Goal: Information Seeking & Learning: Learn about a topic

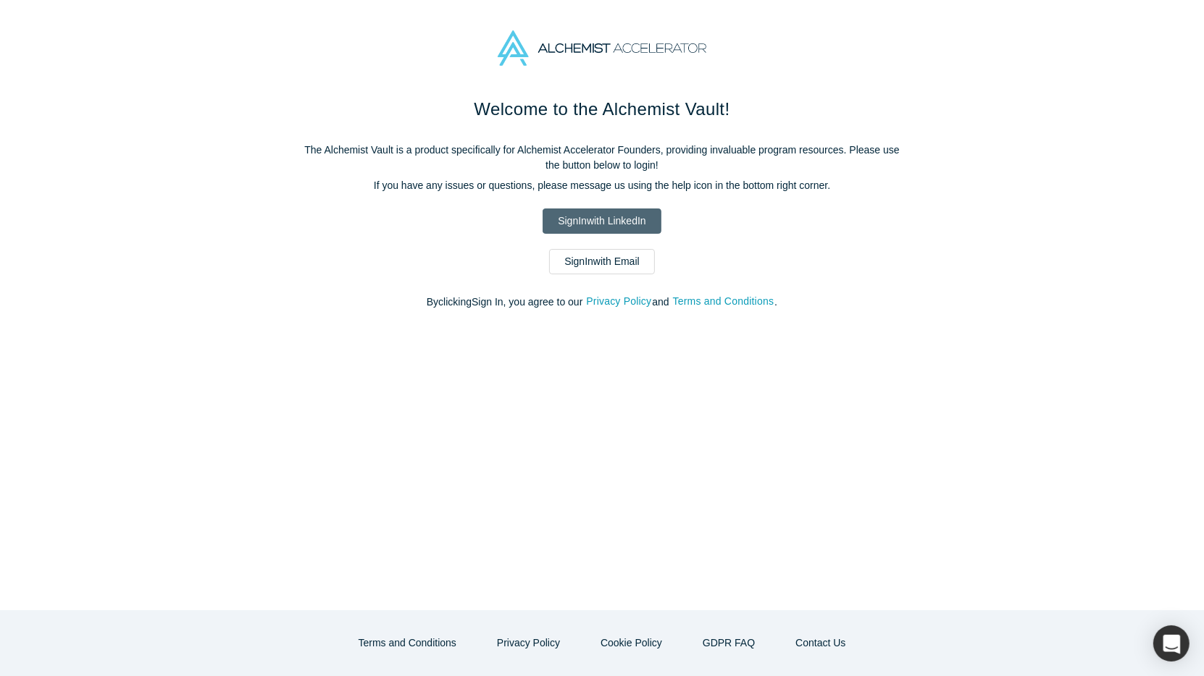
click at [587, 222] on link "Sign In with LinkedIn" at bounding box center [601, 221] width 118 height 25
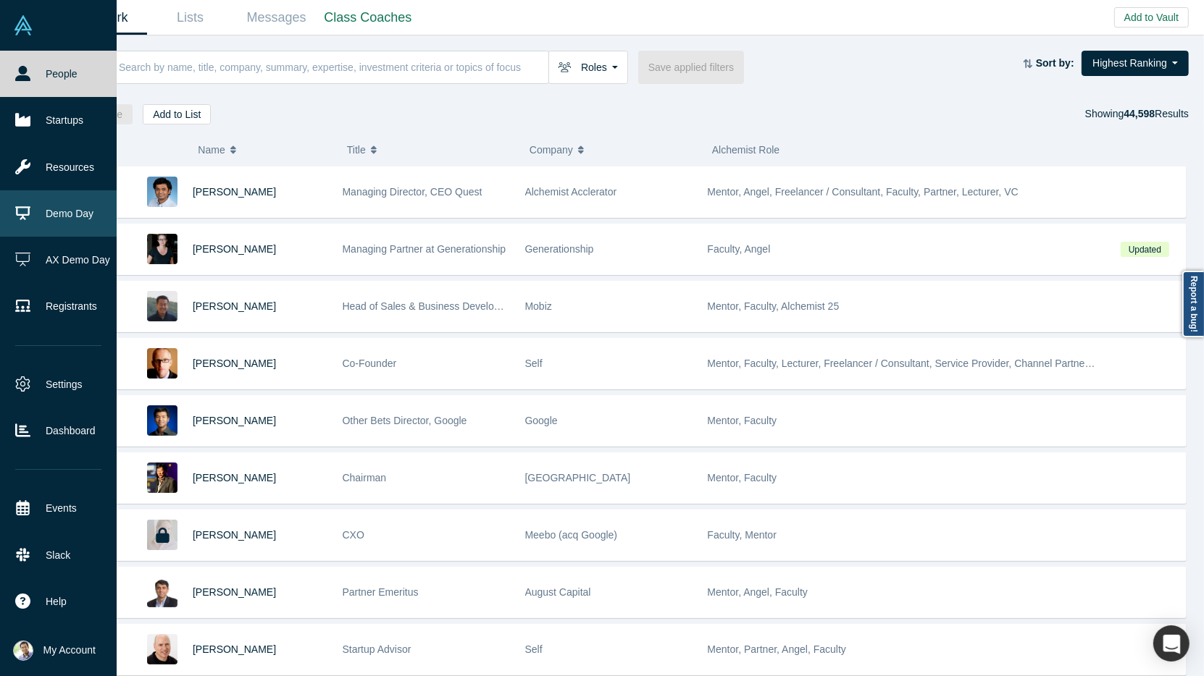
click at [66, 221] on link "Demo Day" at bounding box center [58, 213] width 117 height 46
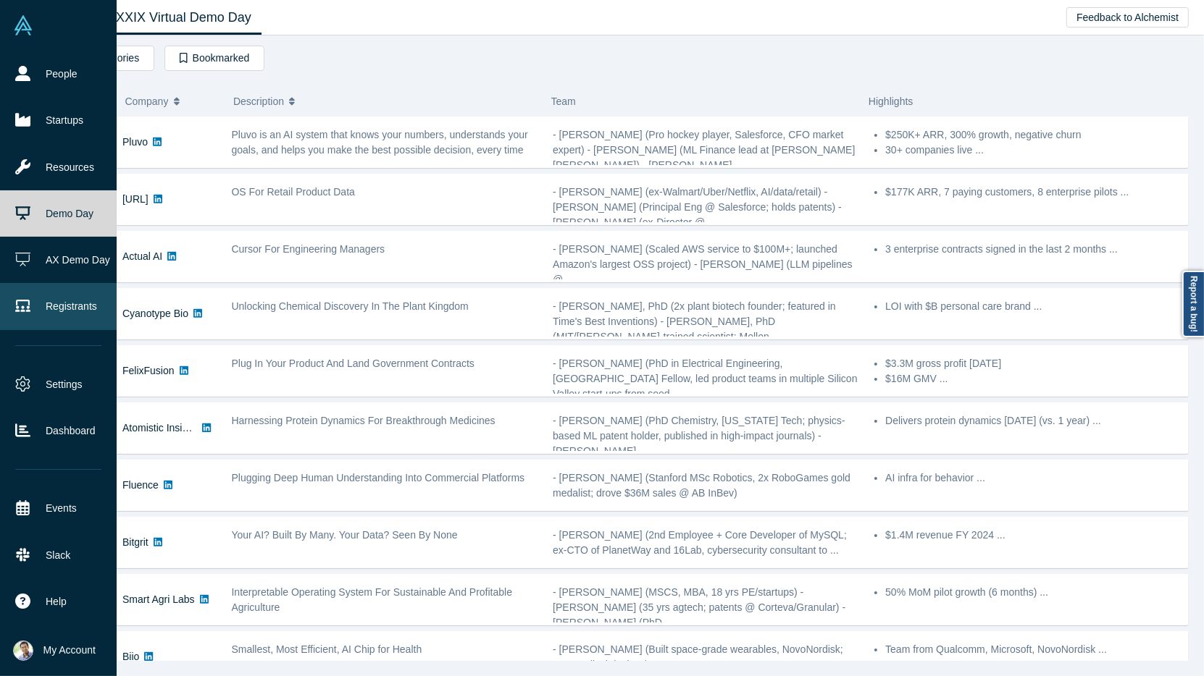
click at [60, 314] on link "Registrants" at bounding box center [58, 306] width 117 height 46
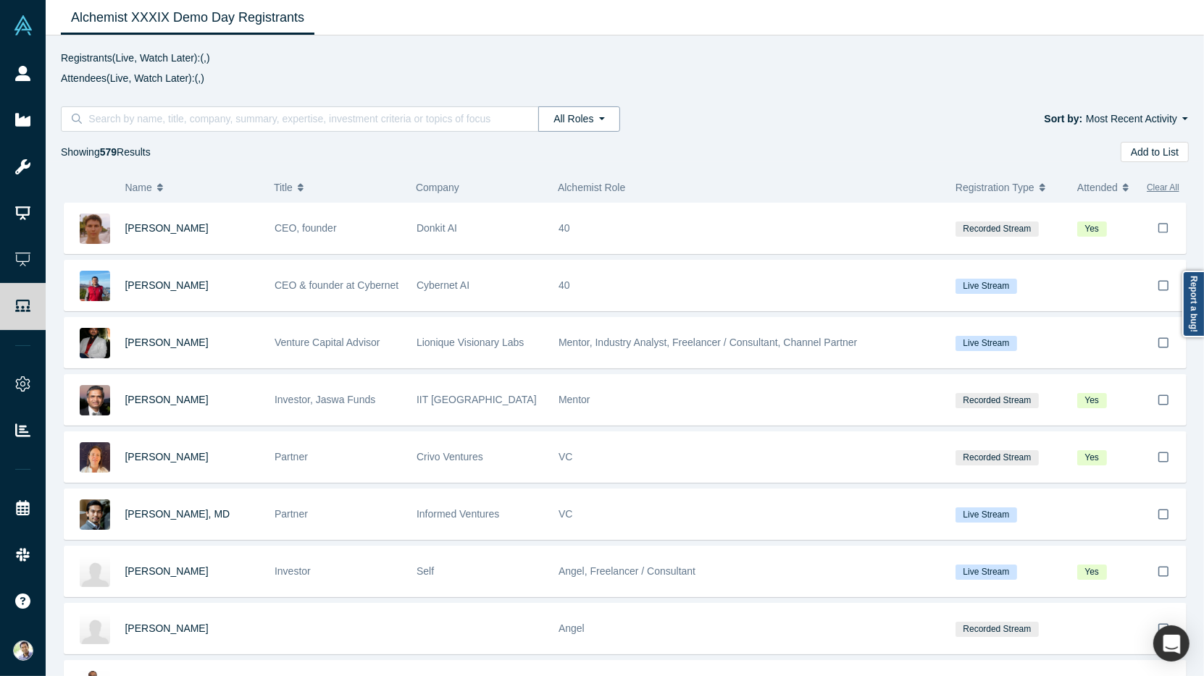
click at [604, 118] on button "All Roles" at bounding box center [578, 118] width 81 height 25
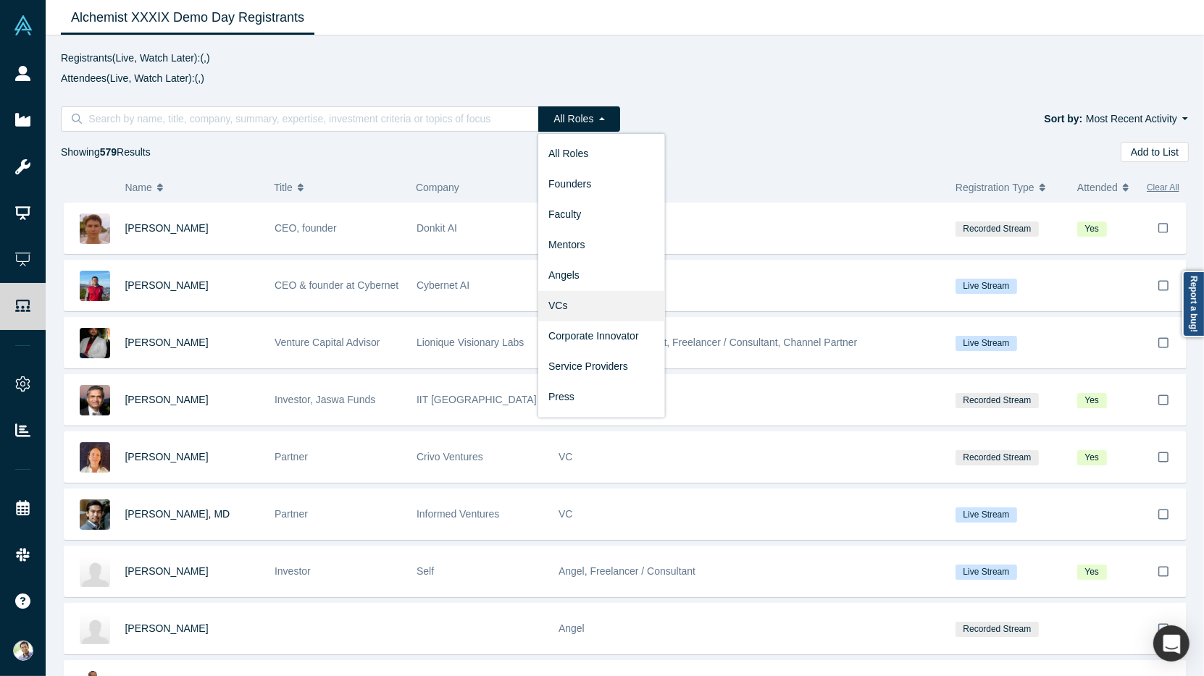
click at [596, 305] on link "VCs" at bounding box center [601, 305] width 127 height 30
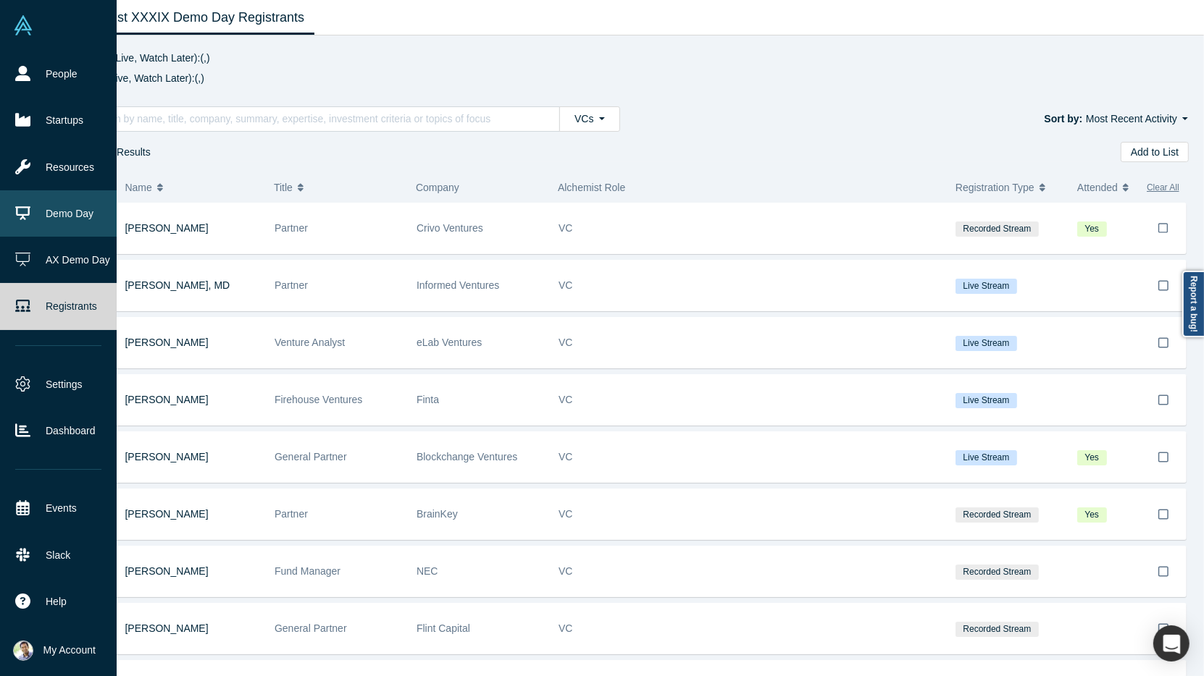
click at [43, 213] on link "Demo Day" at bounding box center [58, 213] width 117 height 46
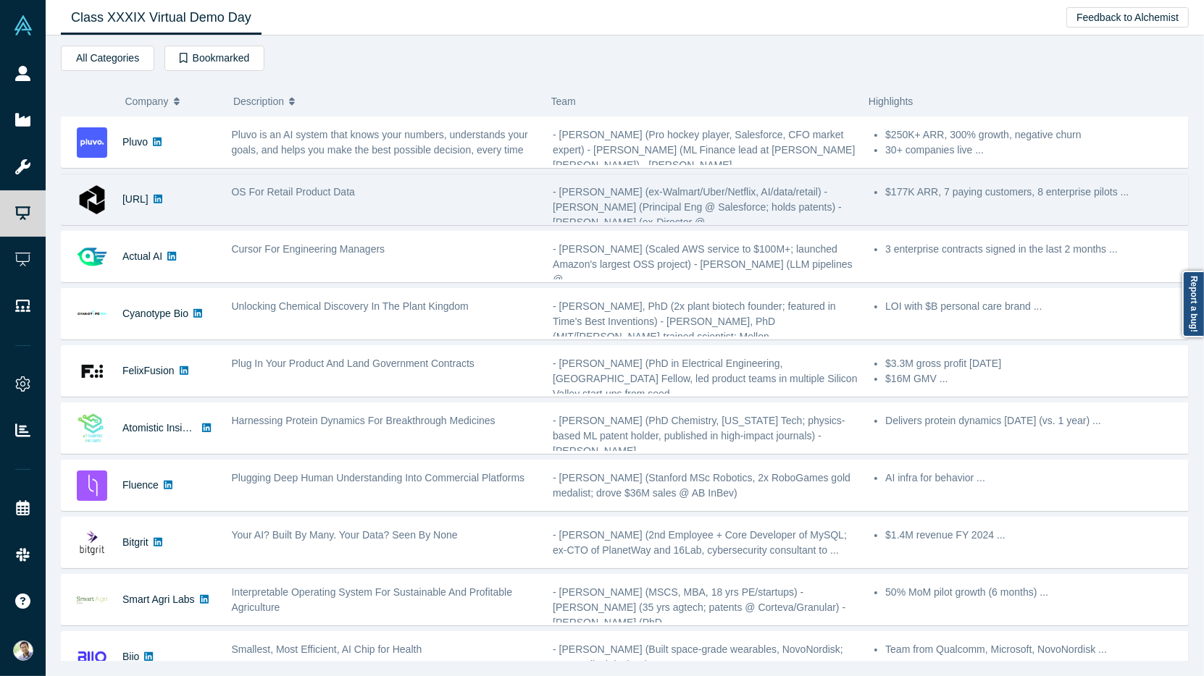
click at [399, 204] on div "OS For Retail Product Data" at bounding box center [385, 200] width 322 height 46
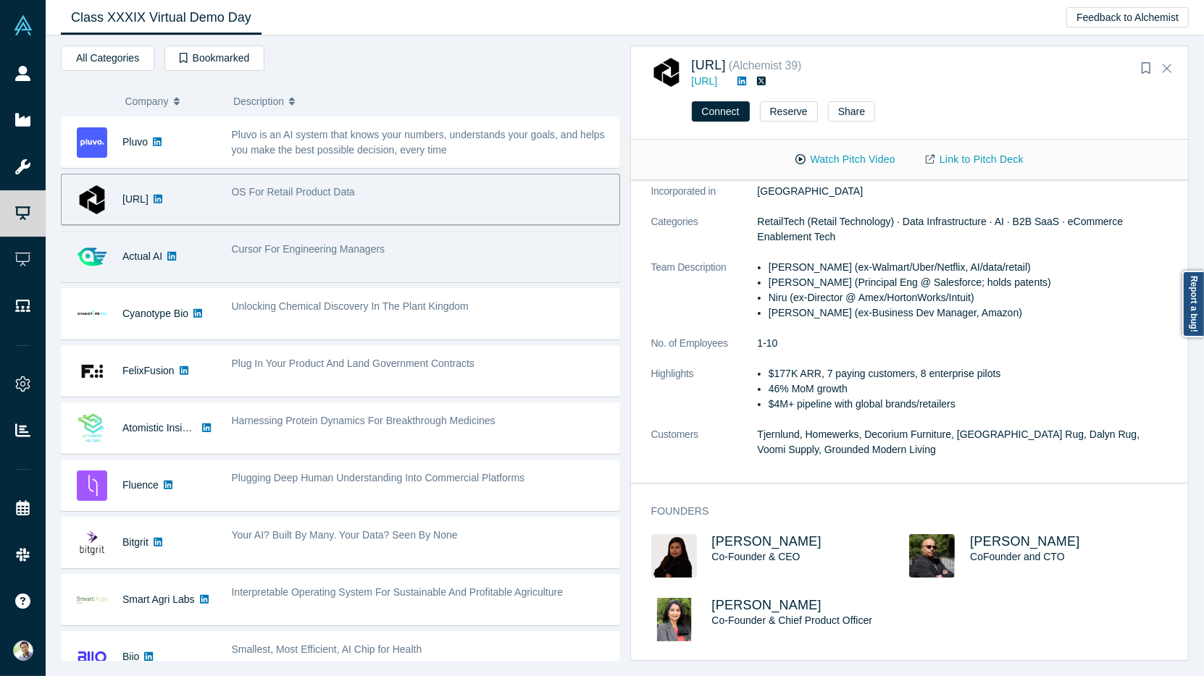
click at [408, 261] on div "Cursor For Engineering Managers" at bounding box center [421, 257] width 395 height 46
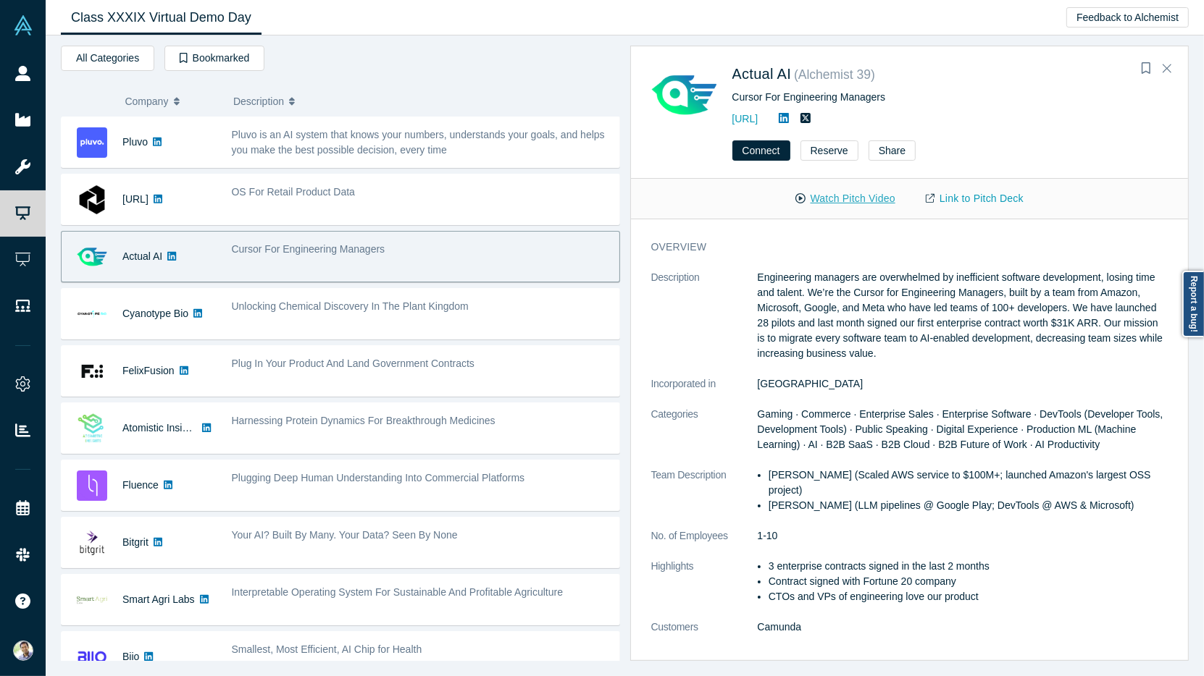
click at [861, 203] on button "Watch Pitch Video" at bounding box center [845, 198] width 130 height 25
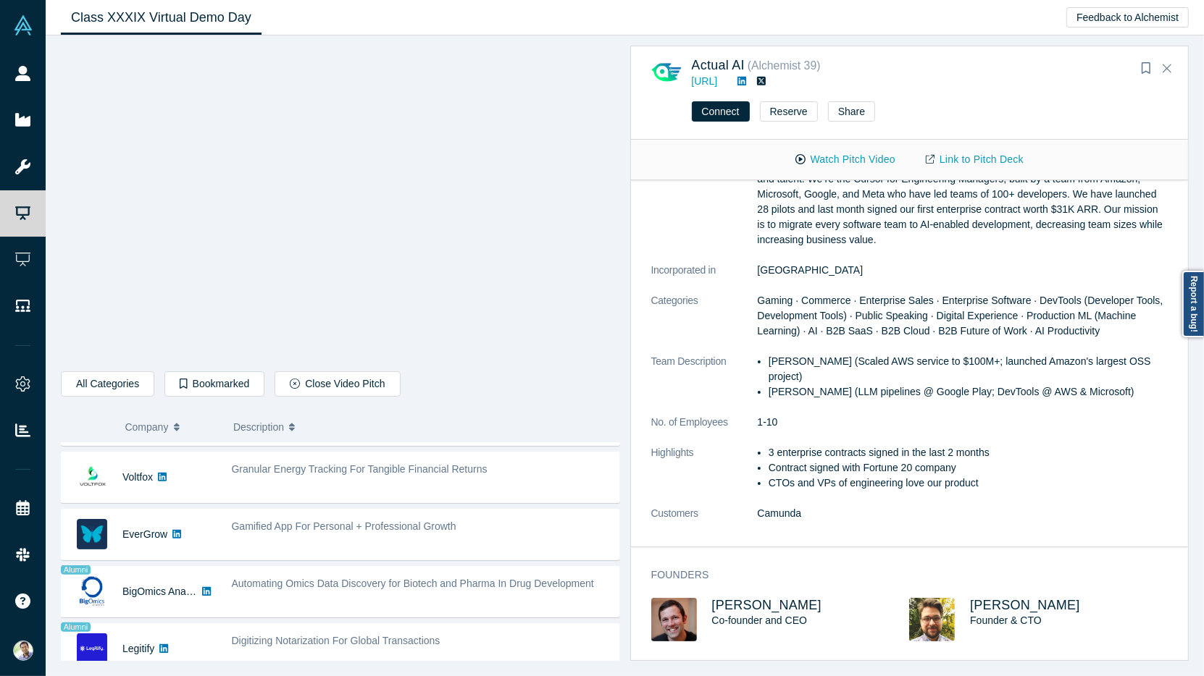
scroll to position [735, 0]
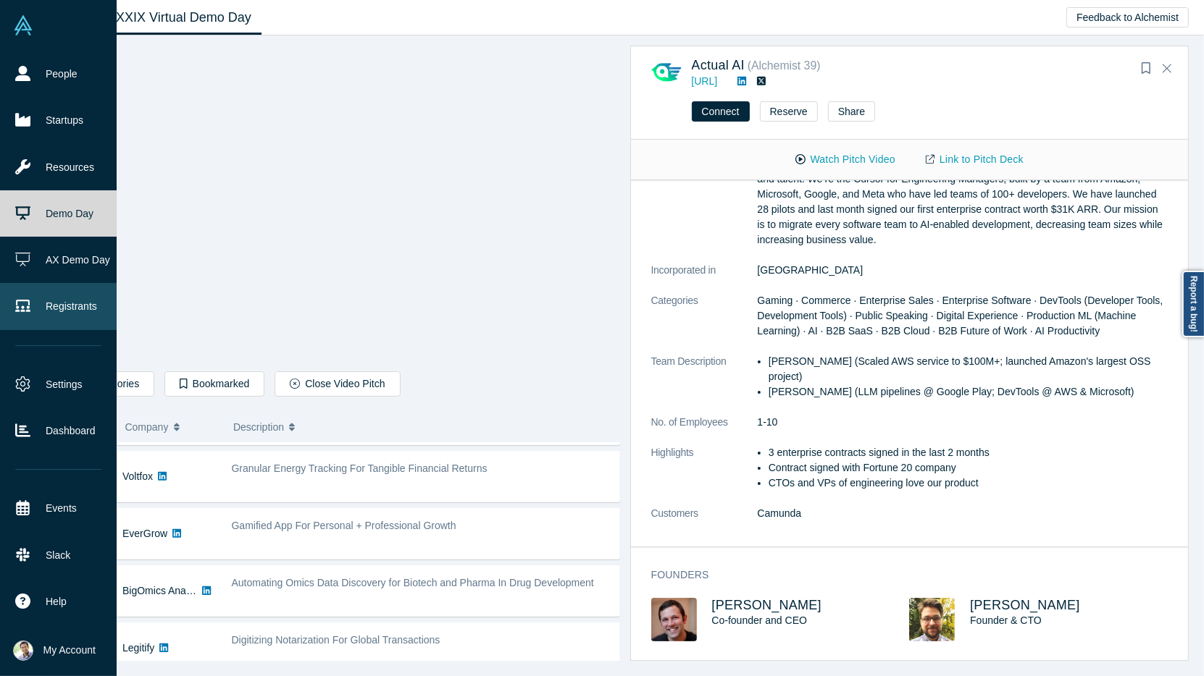
click at [56, 299] on link "Registrants" at bounding box center [58, 306] width 117 height 46
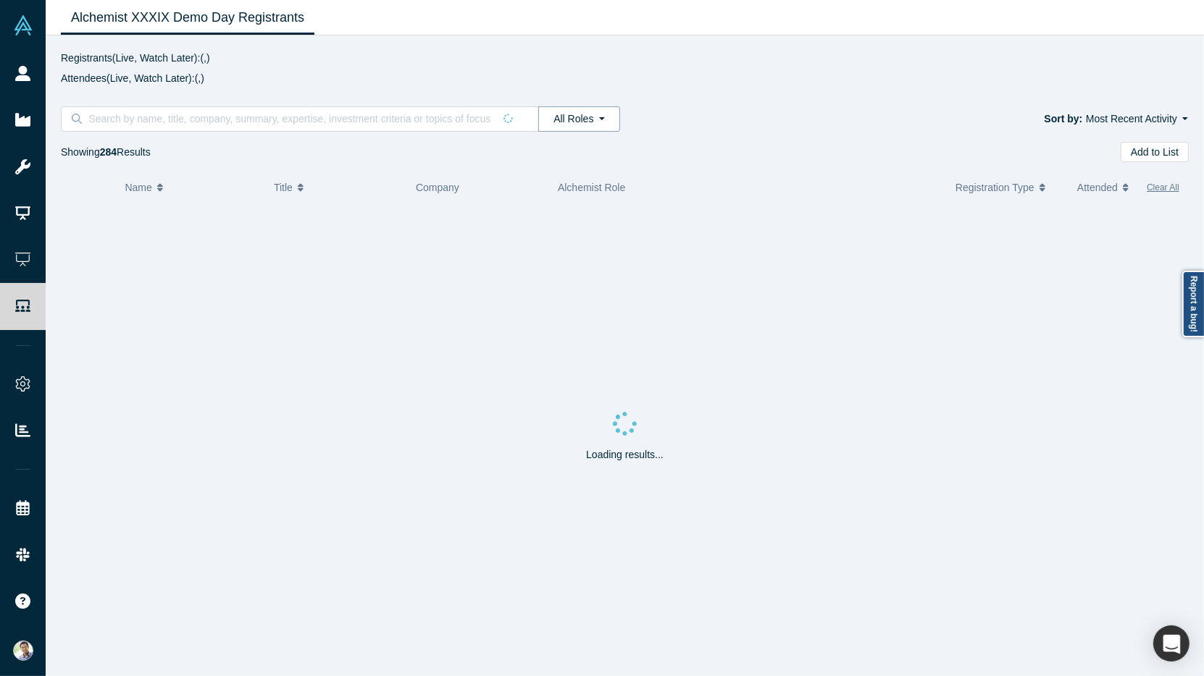
click at [600, 121] on button "All Roles" at bounding box center [578, 118] width 81 height 25
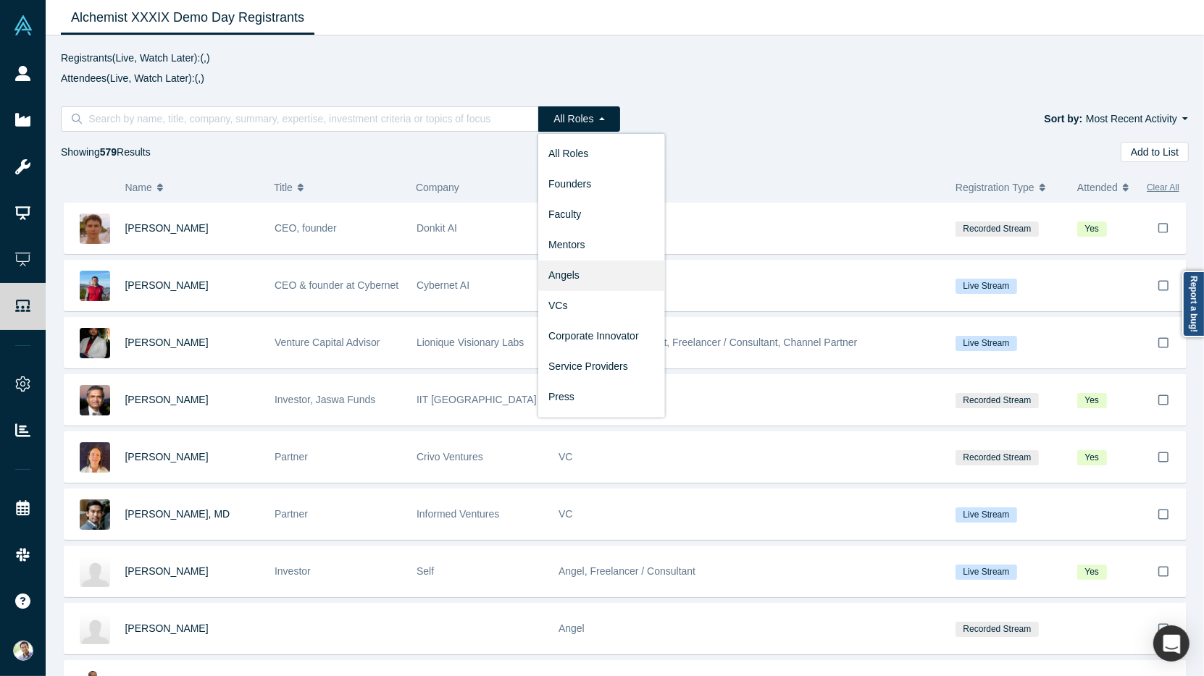
click at [584, 276] on link "Angels" at bounding box center [601, 275] width 127 height 30
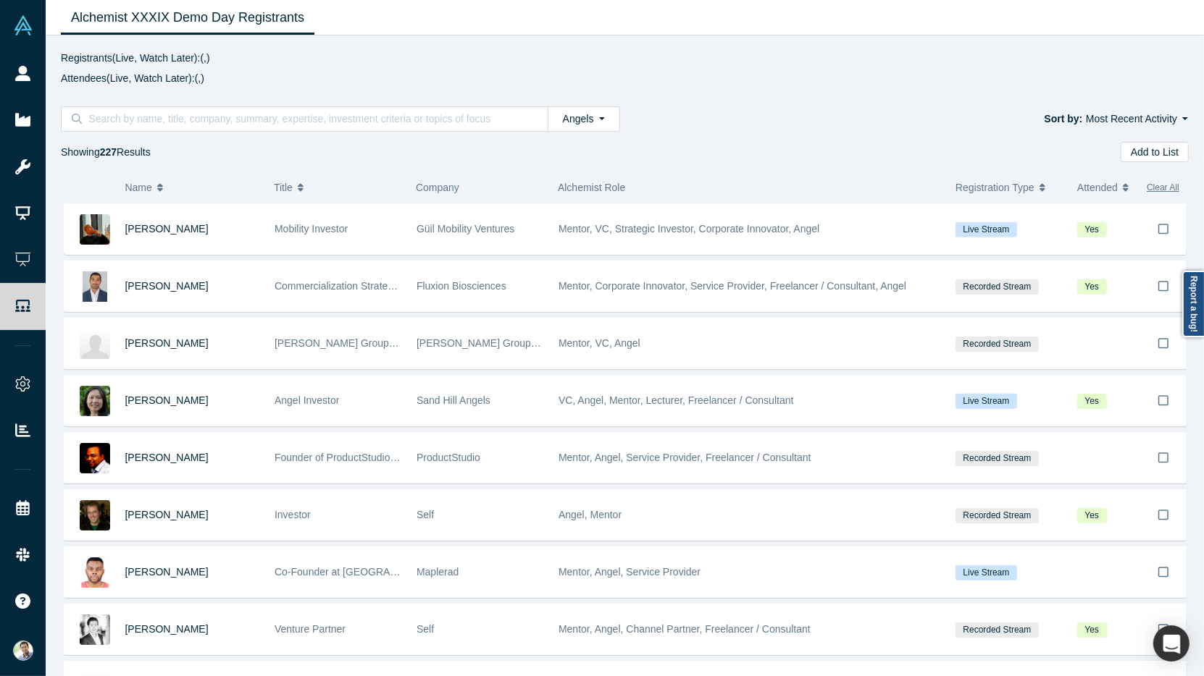
scroll to position [881, 0]
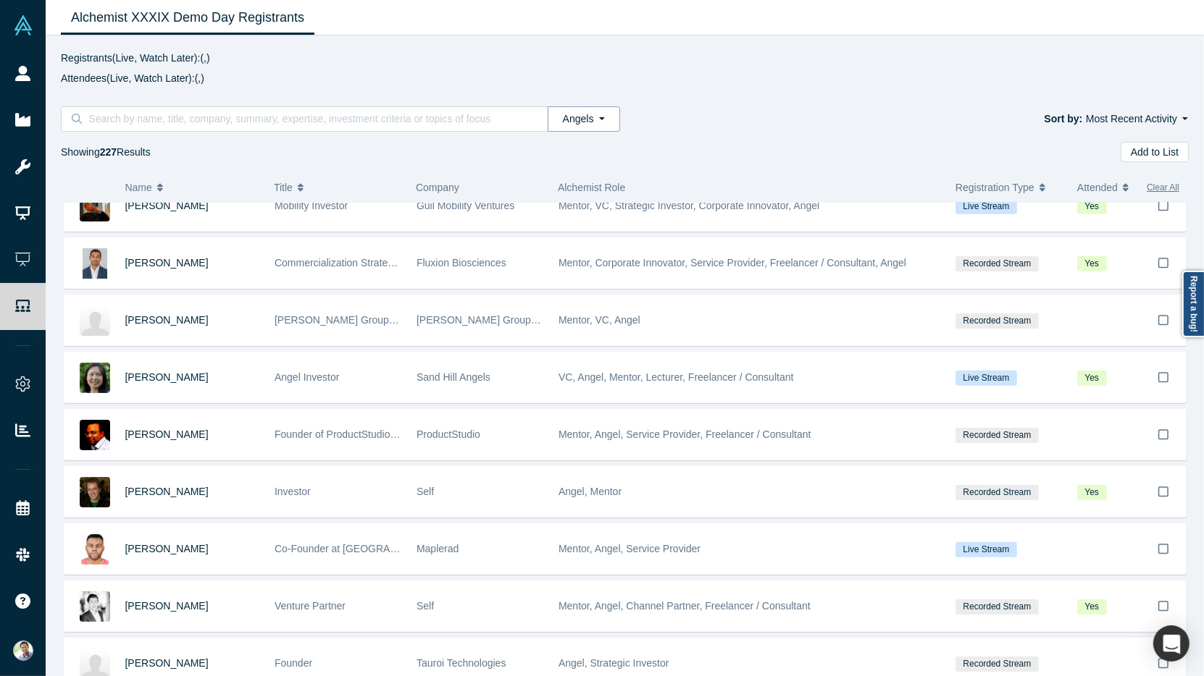
click at [605, 122] on button "Angels" at bounding box center [583, 118] width 72 height 25
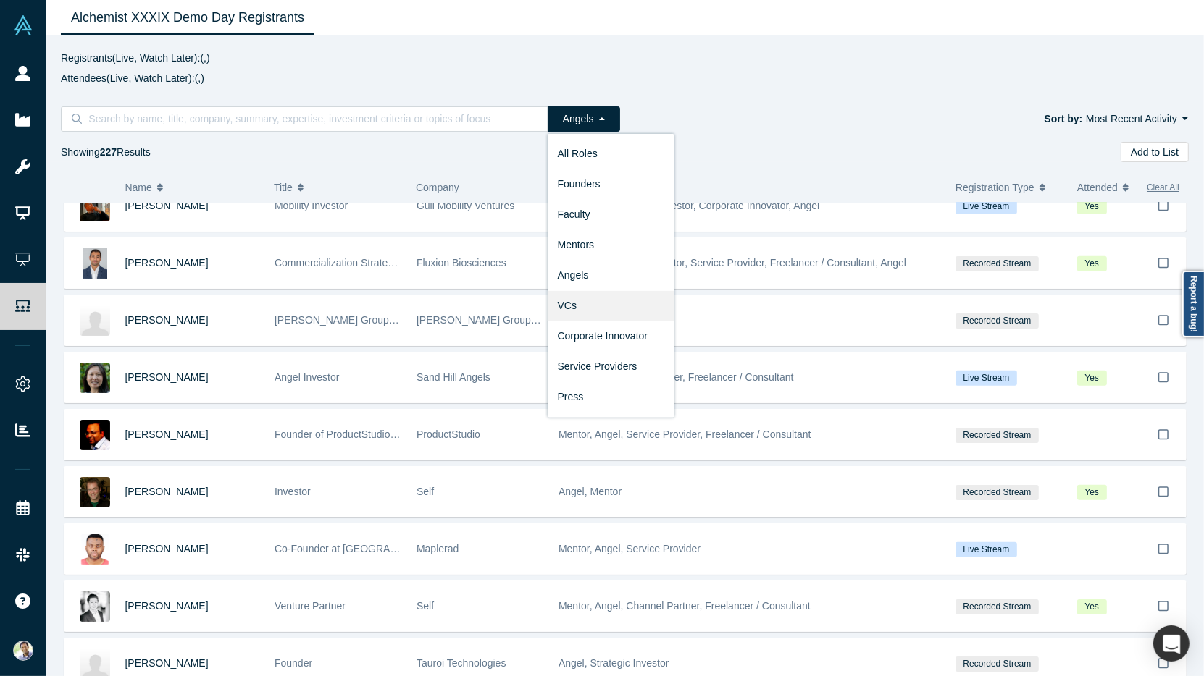
click at [577, 305] on link "VCs" at bounding box center [610, 305] width 127 height 30
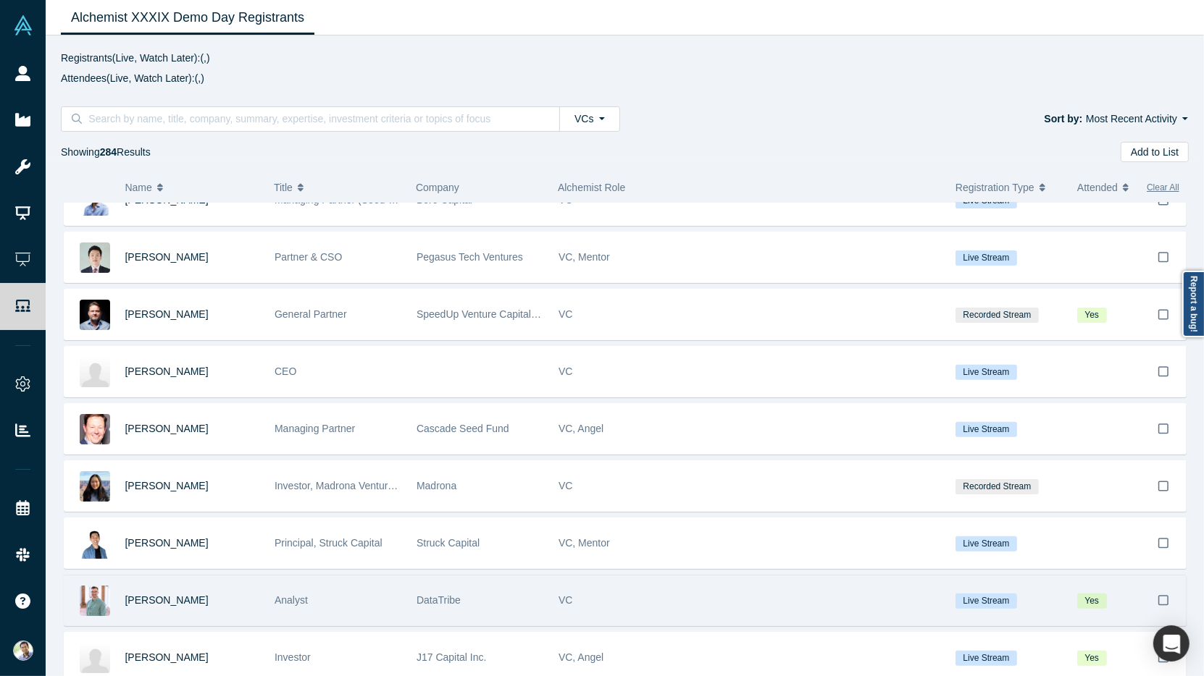
scroll to position [284, 0]
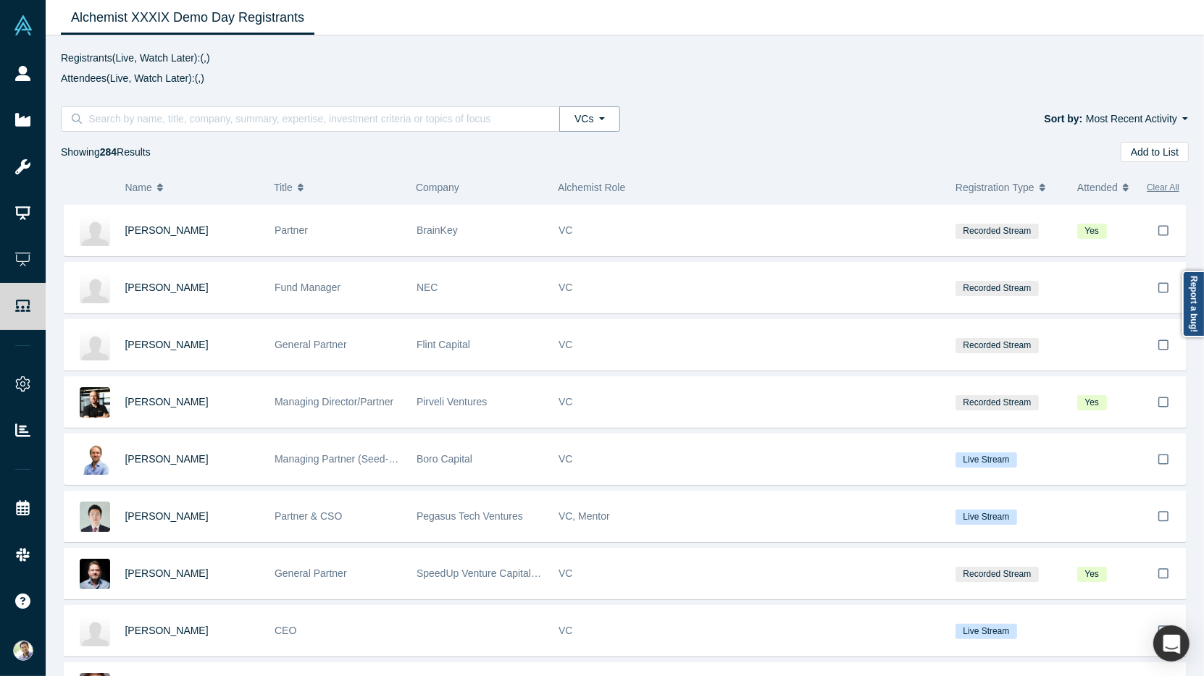
click at [595, 114] on button "VCs" at bounding box center [589, 118] width 60 height 25
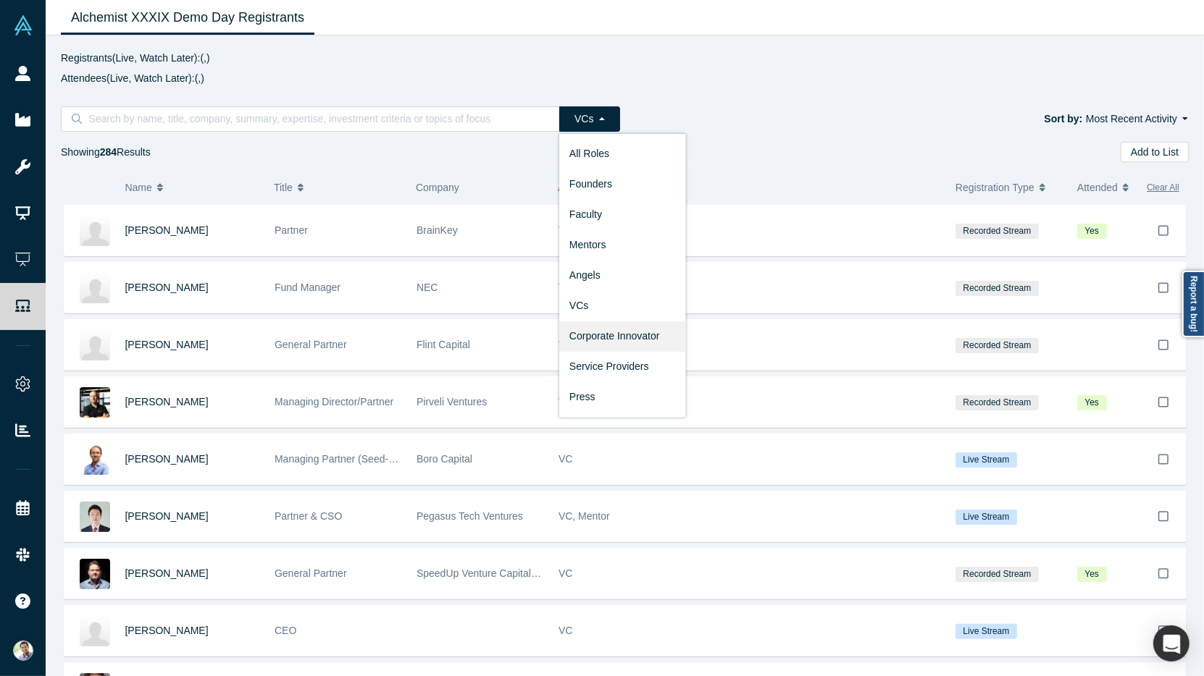
click at [605, 327] on link "Corporate Innovator" at bounding box center [622, 336] width 127 height 30
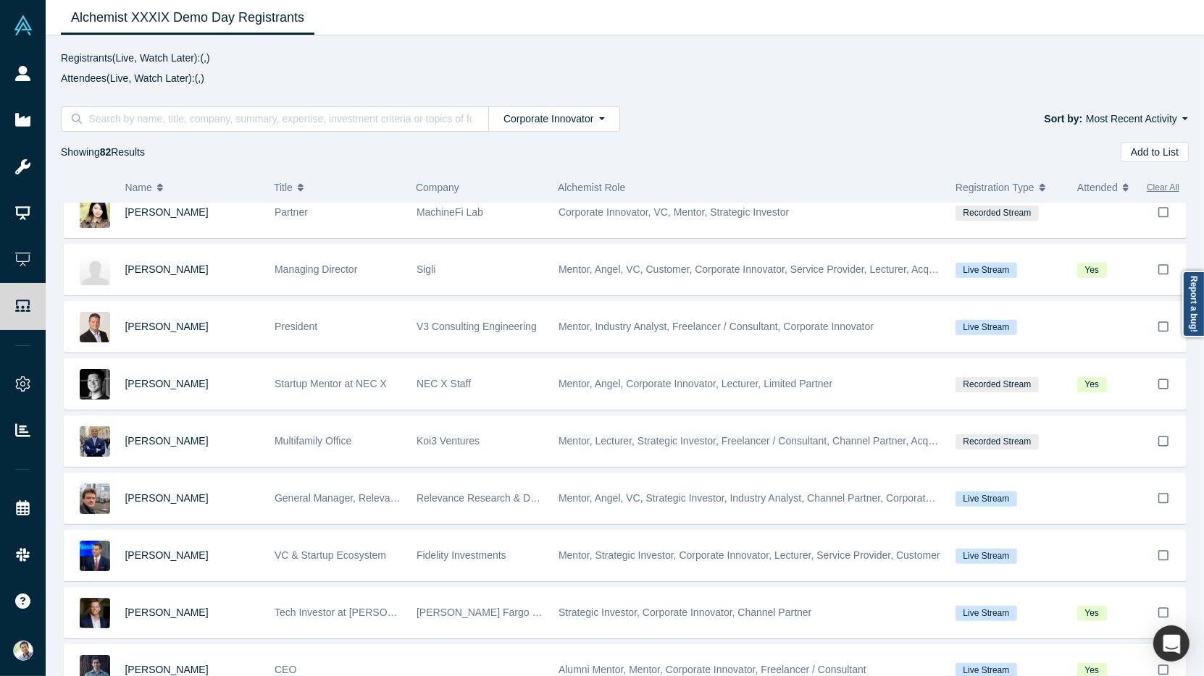
scroll to position [1045, 0]
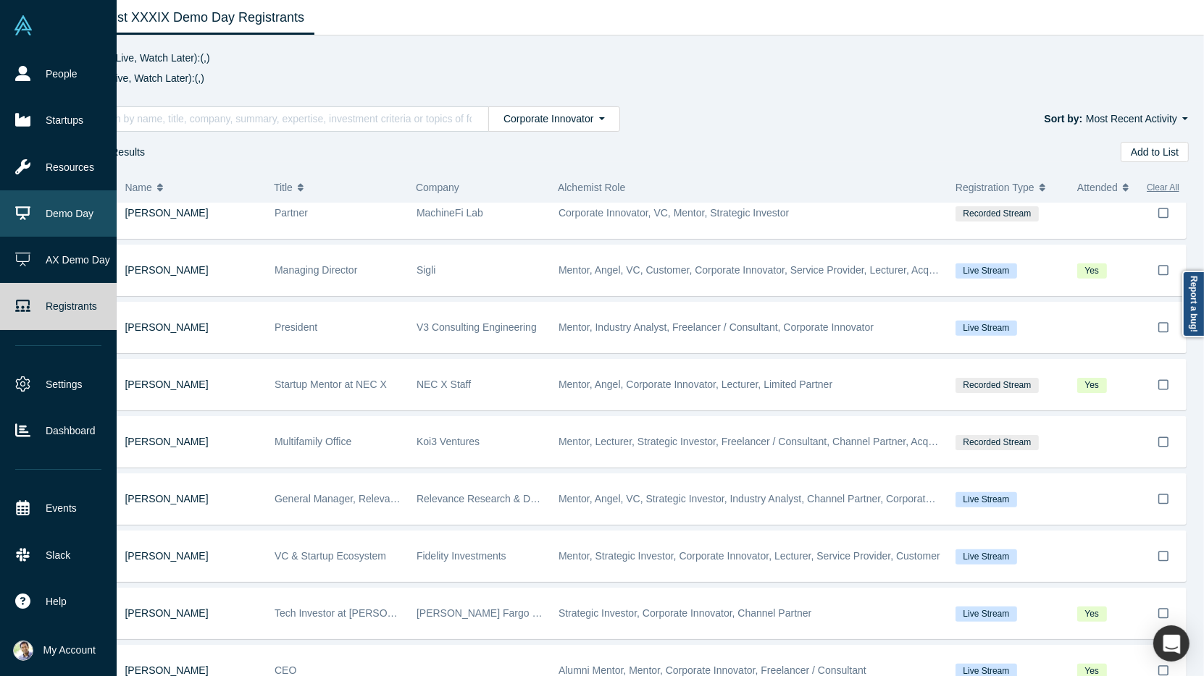
click at [56, 219] on link "Demo Day" at bounding box center [58, 213] width 117 height 46
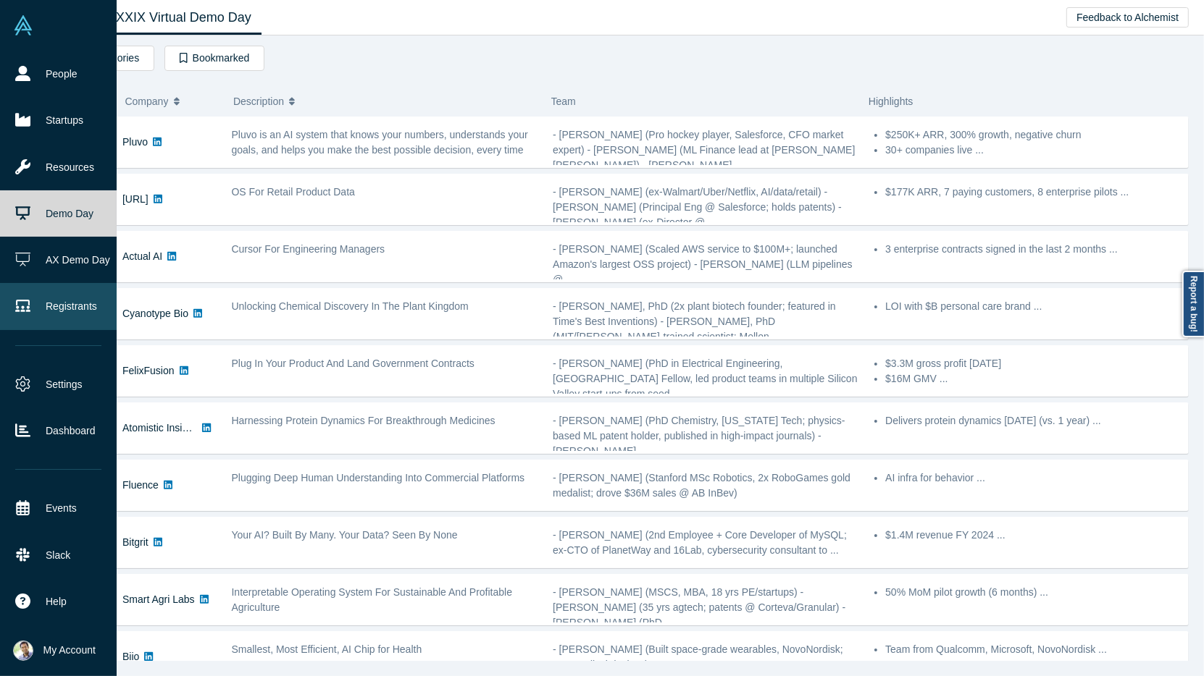
click at [53, 308] on link "Registrants" at bounding box center [58, 306] width 117 height 46
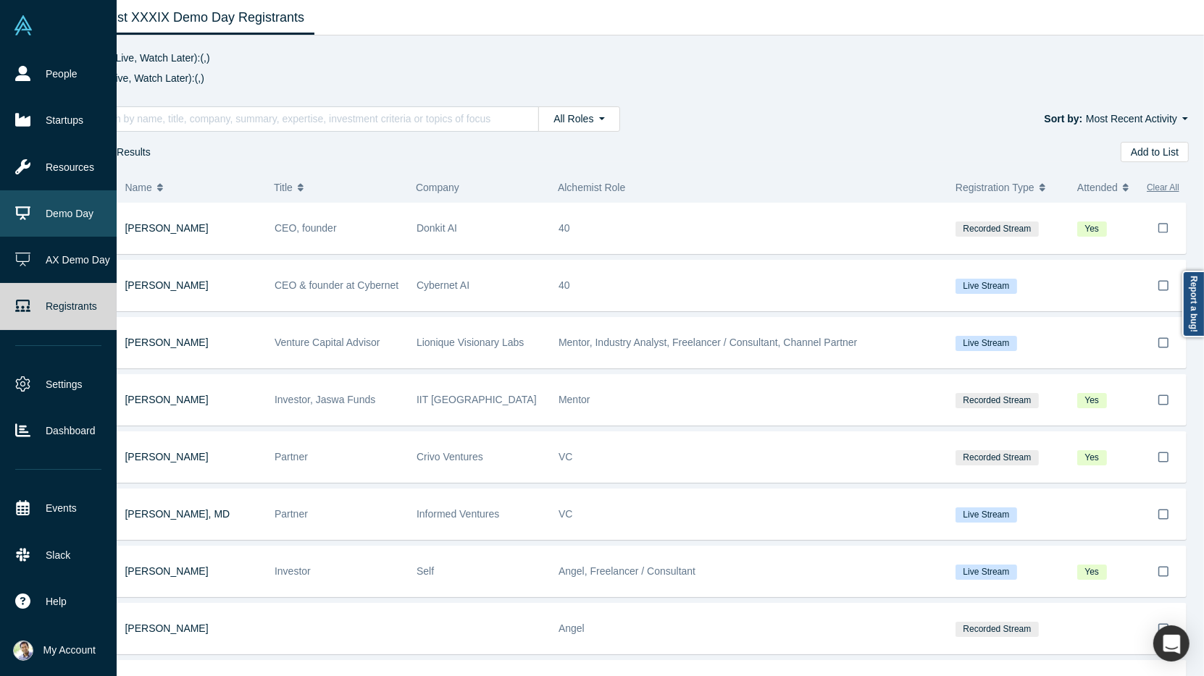
click at [41, 211] on link "Demo Day" at bounding box center [58, 213] width 117 height 46
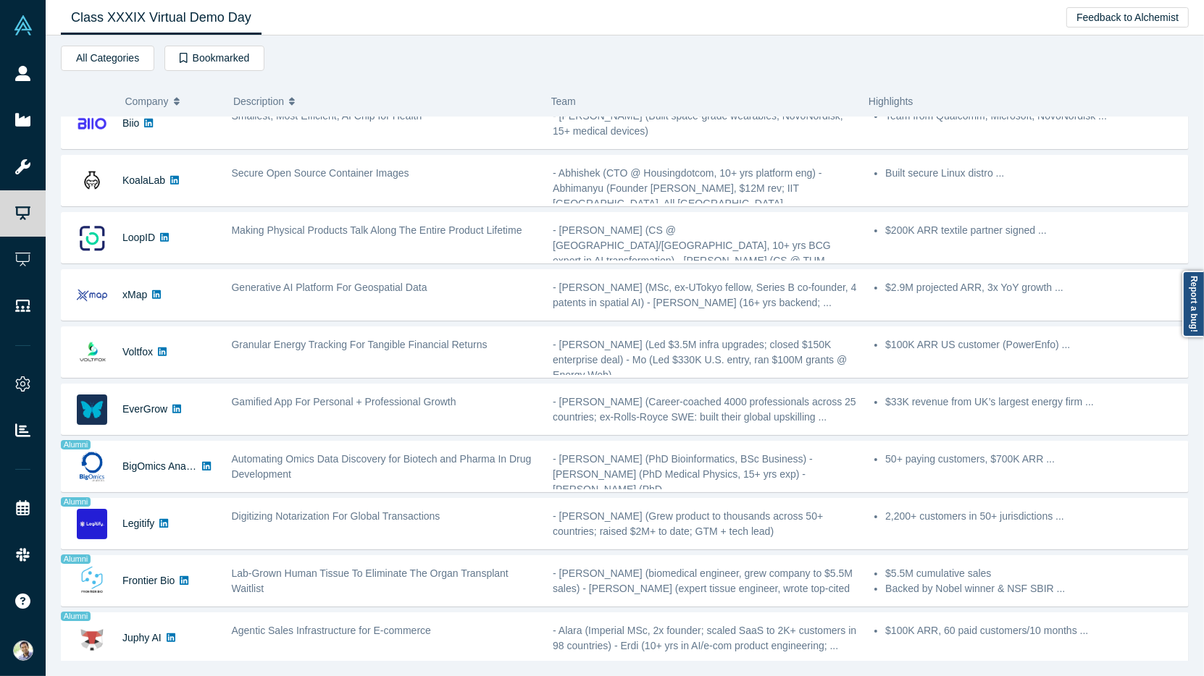
scroll to position [533, 0]
